Goal: Find specific page/section: Find specific page/section

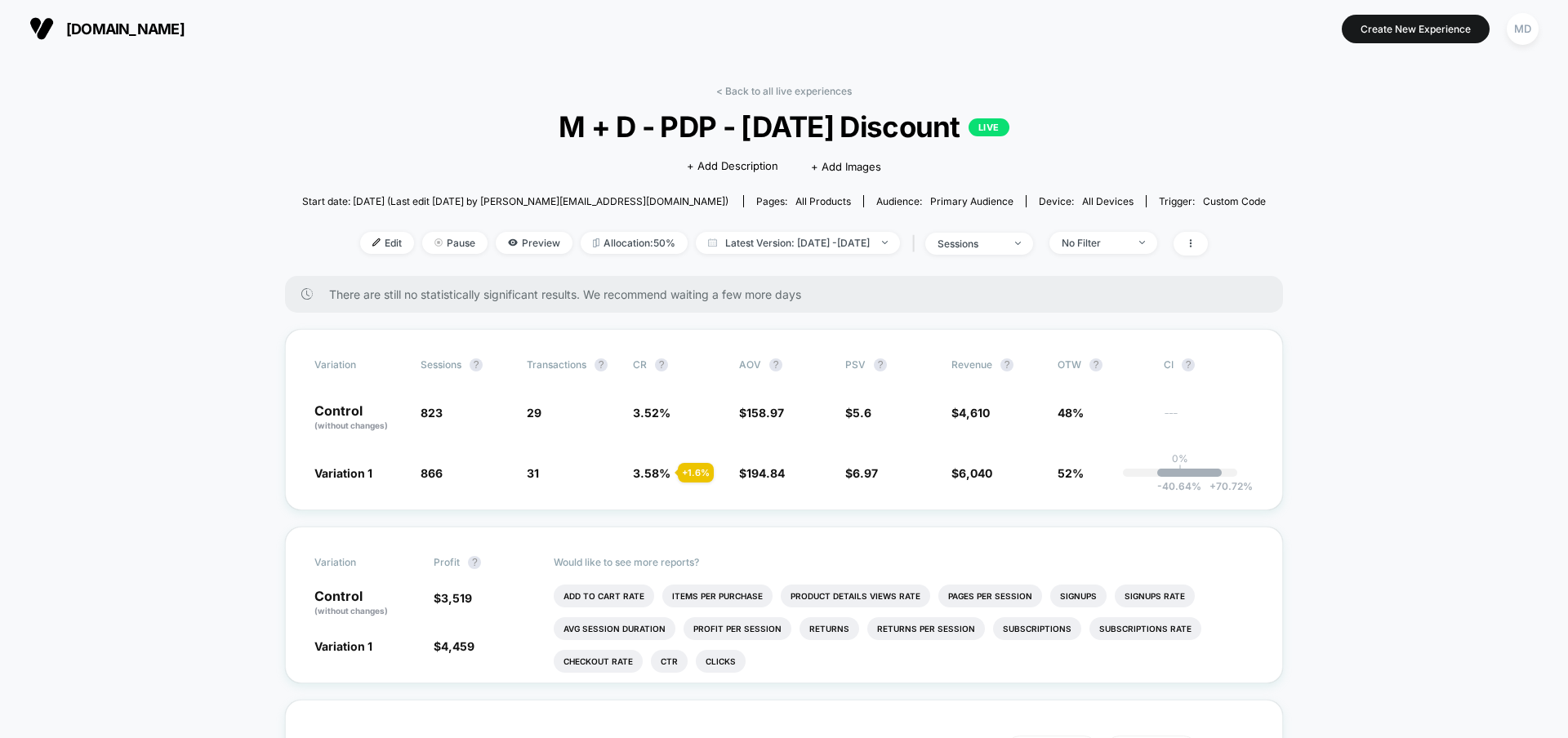
click at [787, 92] on link "< Back to all live experiences" at bounding box center [784, 91] width 135 height 12
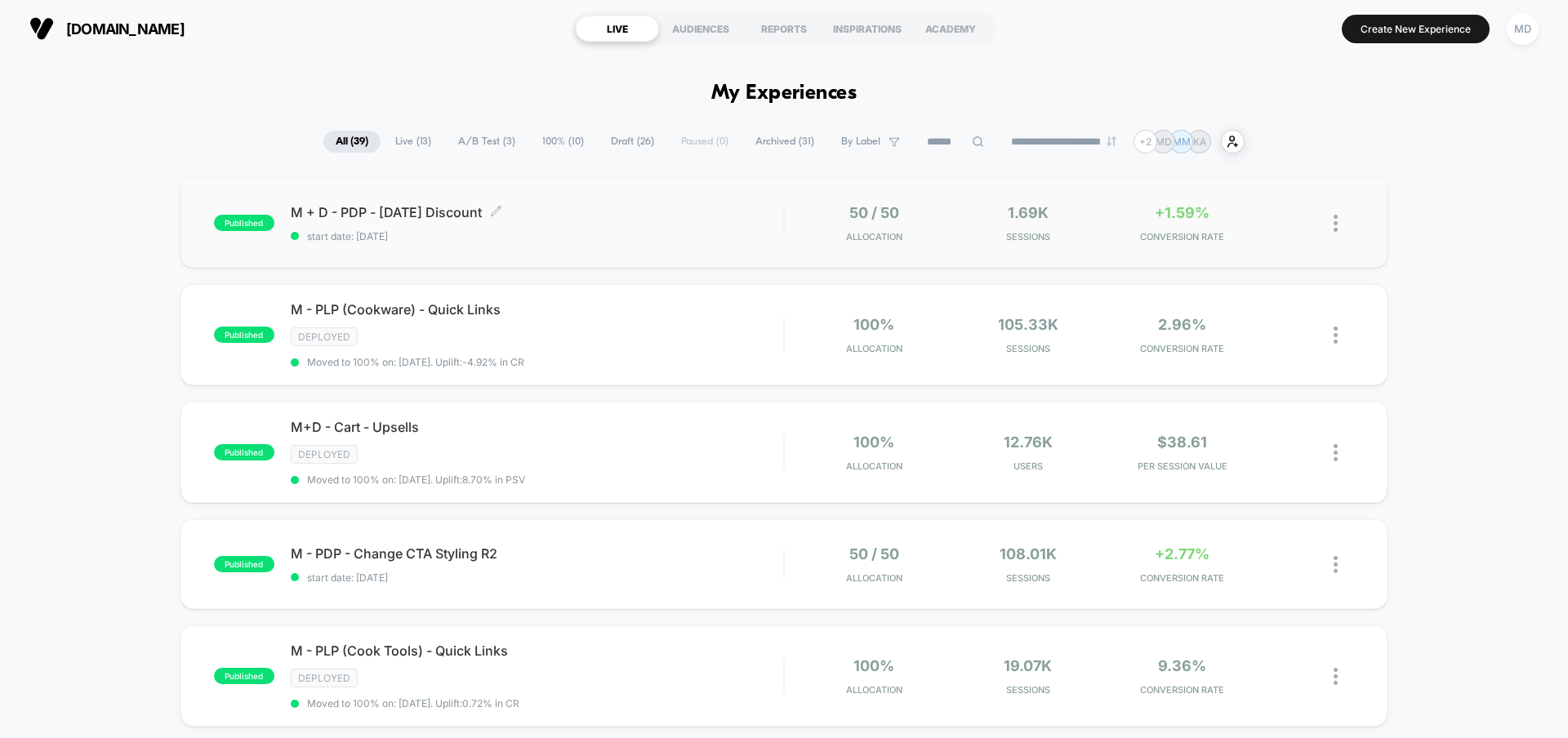
click at [663, 220] on span "M + D - PDP - [DATE] Discount Click to edit experience details" at bounding box center [537, 212] width 492 height 16
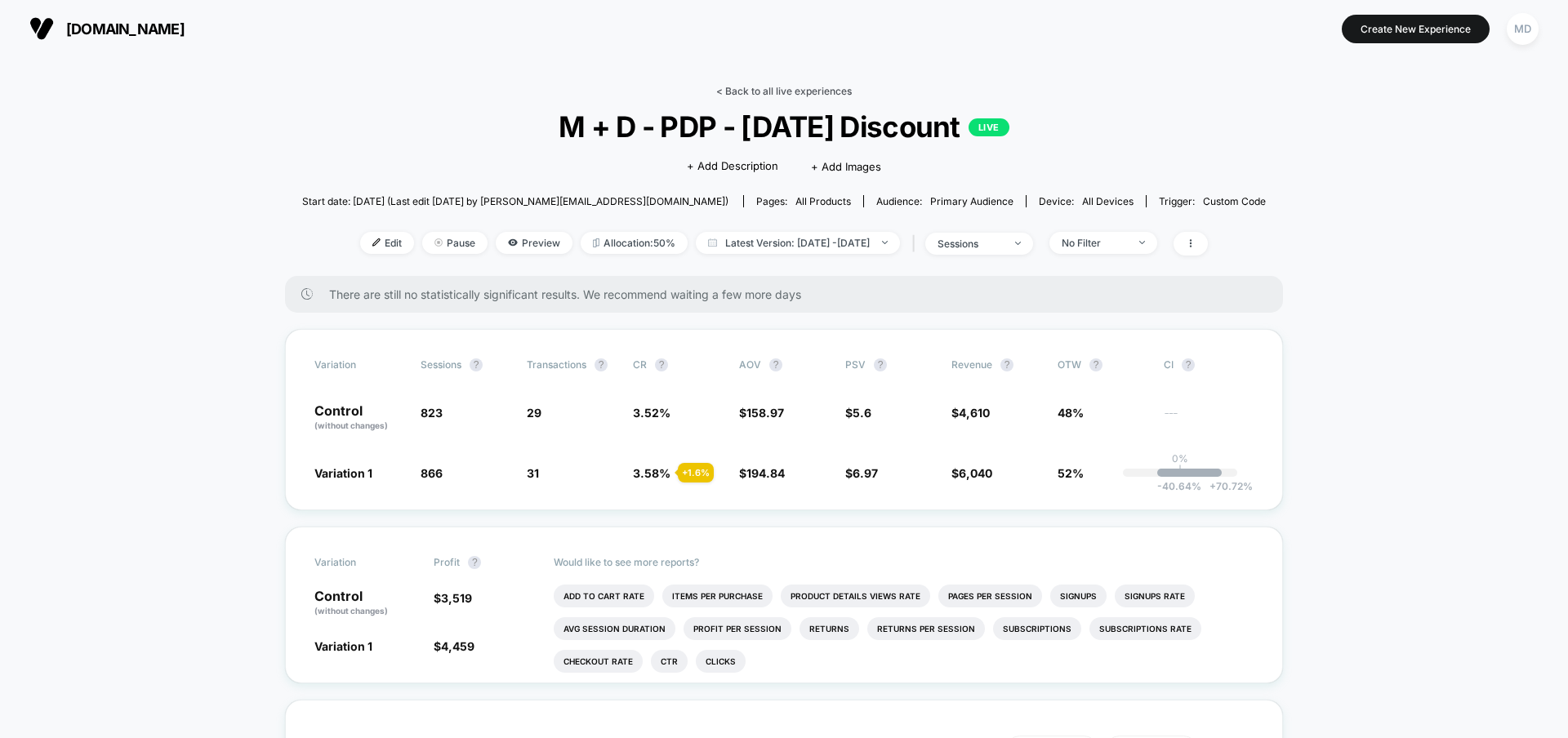
click at [824, 94] on link "< Back to all live experiences" at bounding box center [784, 91] width 135 height 12
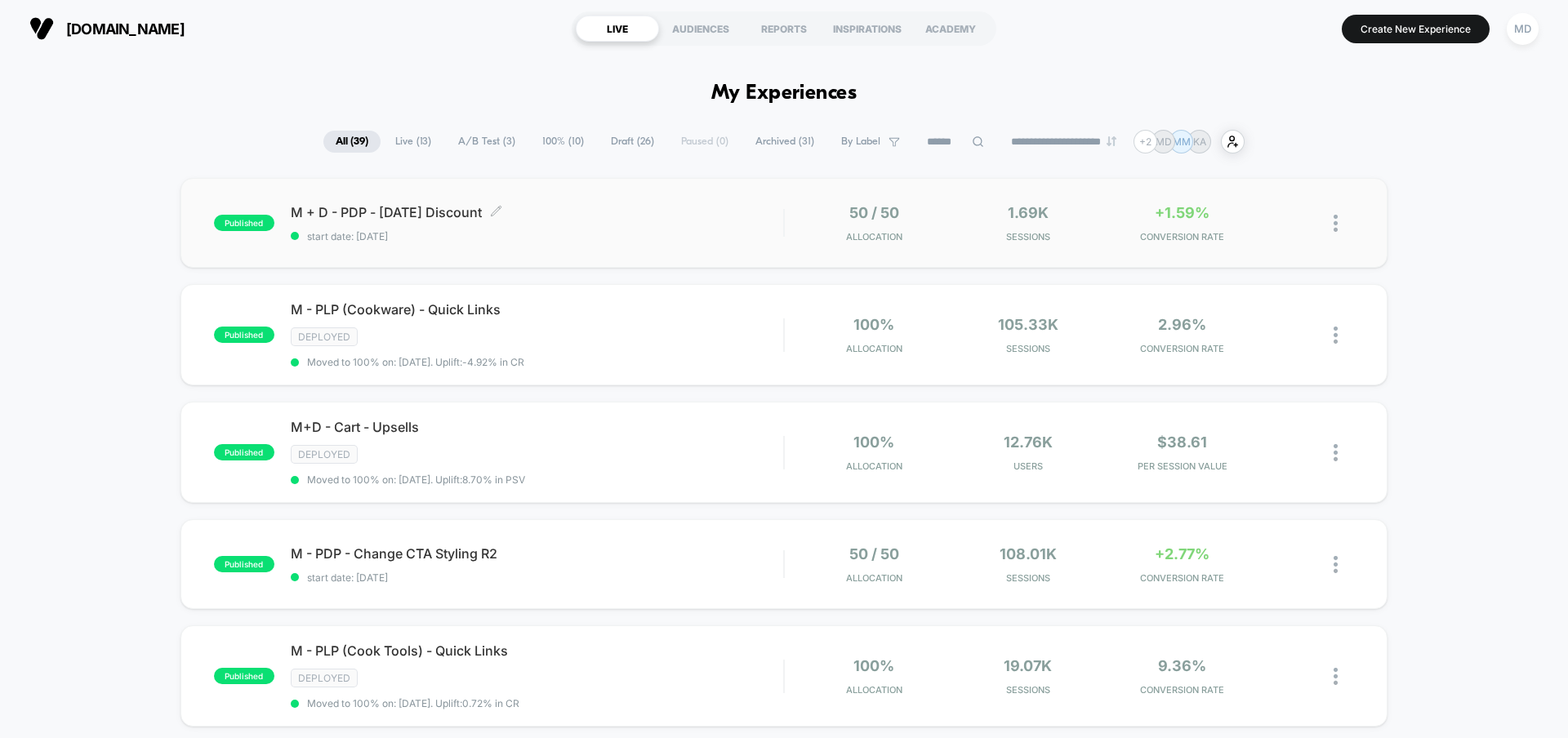
click at [680, 227] on div "M + D - PDP - [DATE] Discount Click to edit experience details Click to edit ex…" at bounding box center [537, 223] width 492 height 38
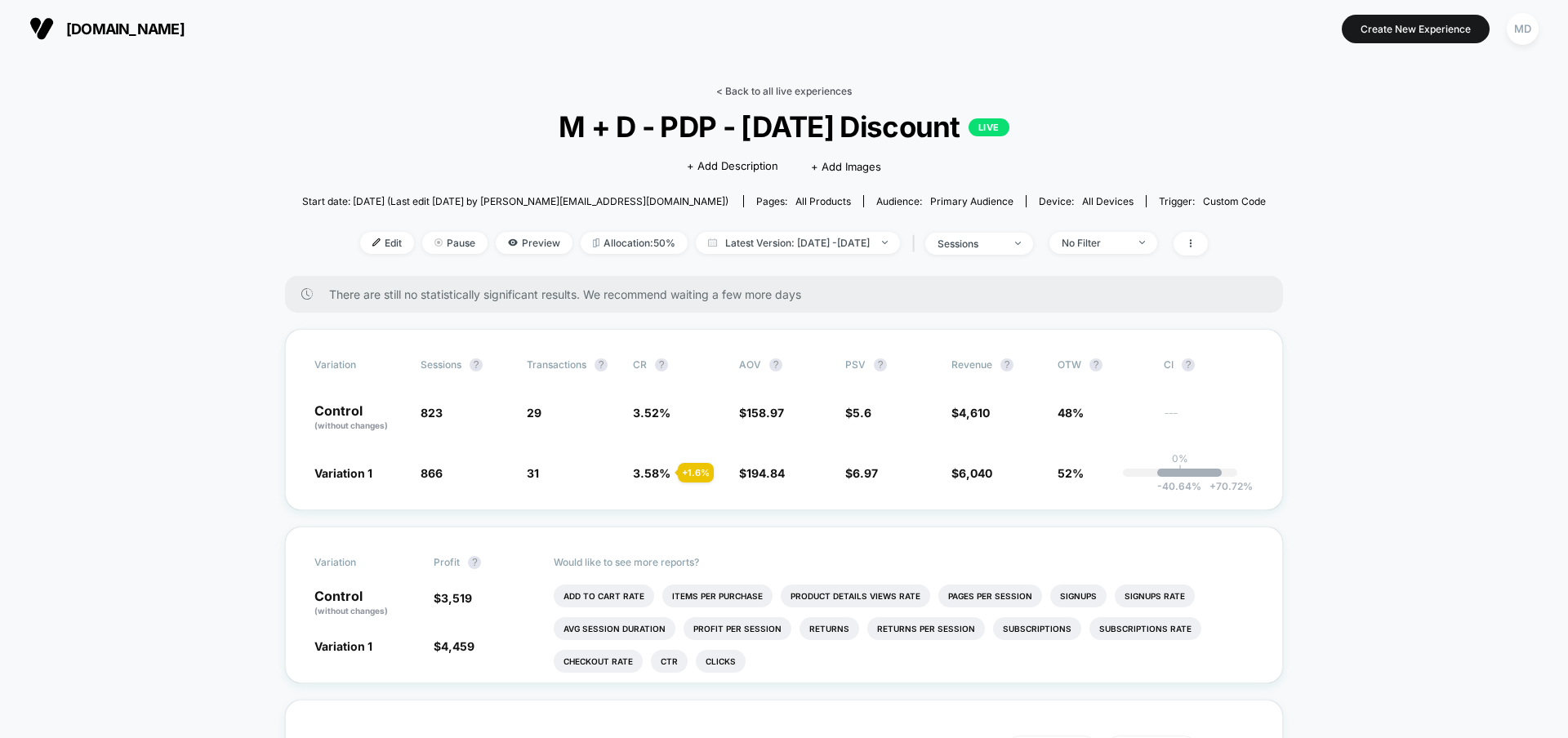
click at [769, 89] on link "< Back to all live experiences" at bounding box center [784, 91] width 135 height 12
